Goal: Navigation & Orientation: Find specific page/section

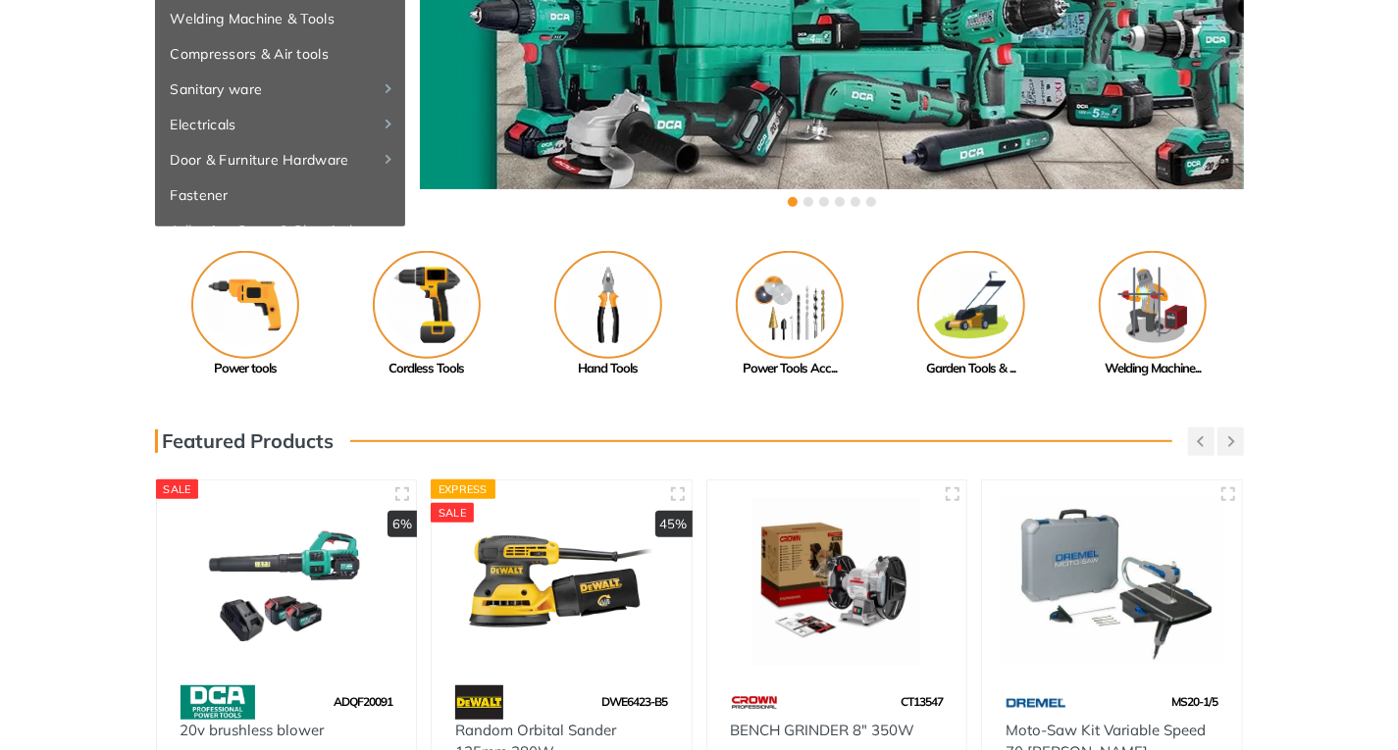
scroll to position [589, 0]
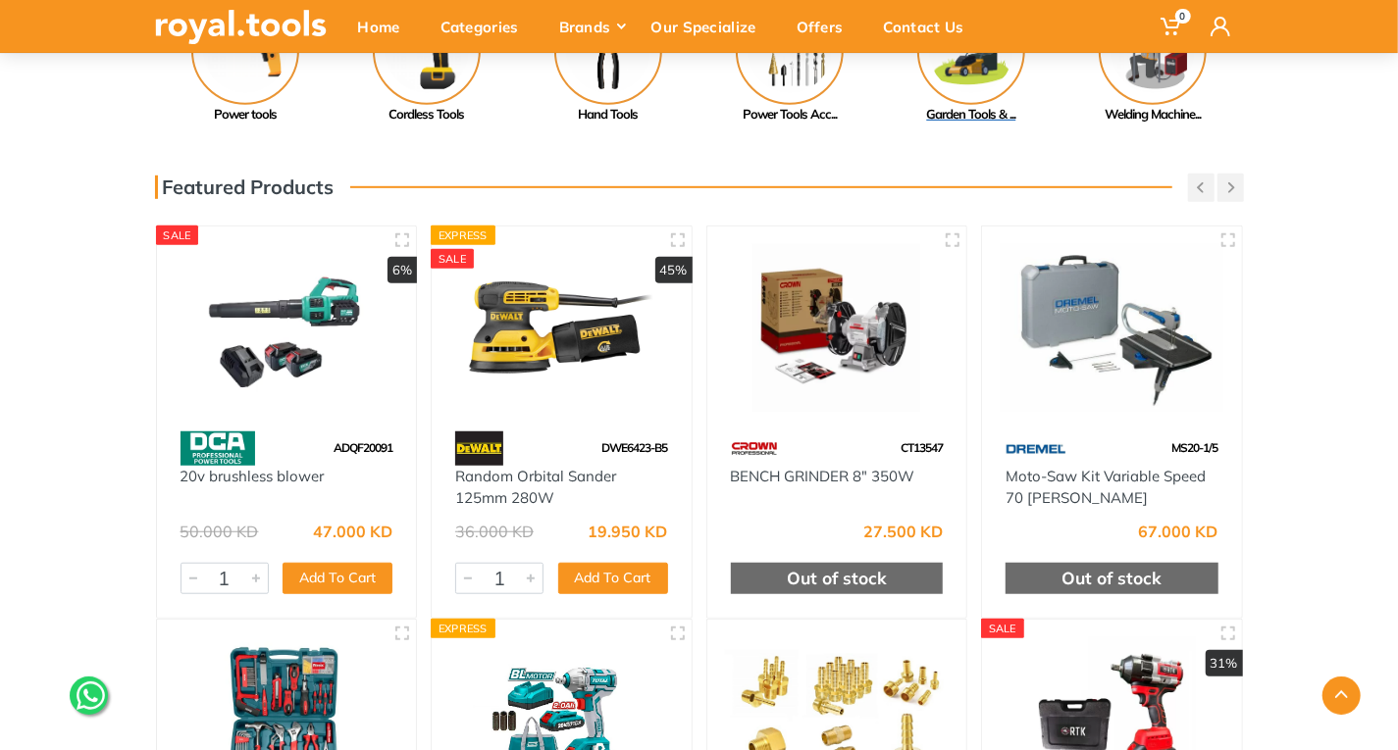
click at [981, 107] on div "Garden Tools & ..." at bounding box center [971, 115] width 181 height 20
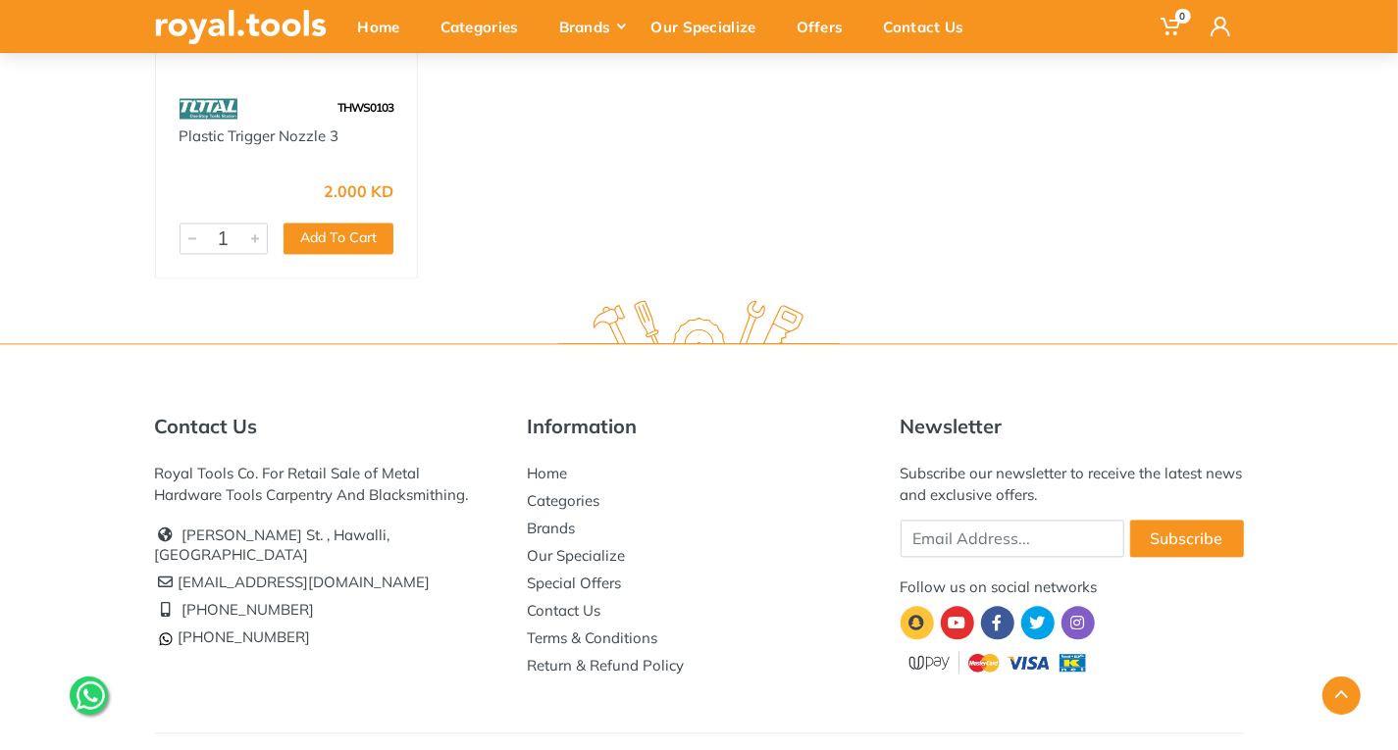
scroll to position [10456, 0]
